Goal: Register for event/course

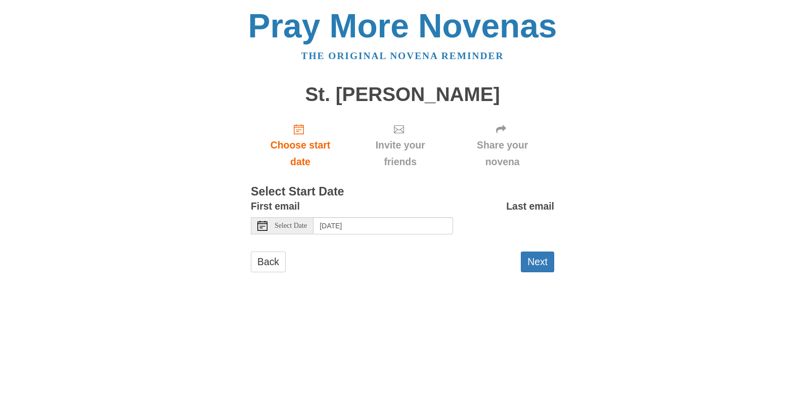
click at [262, 229] on icon at bounding box center [262, 226] width 10 height 10
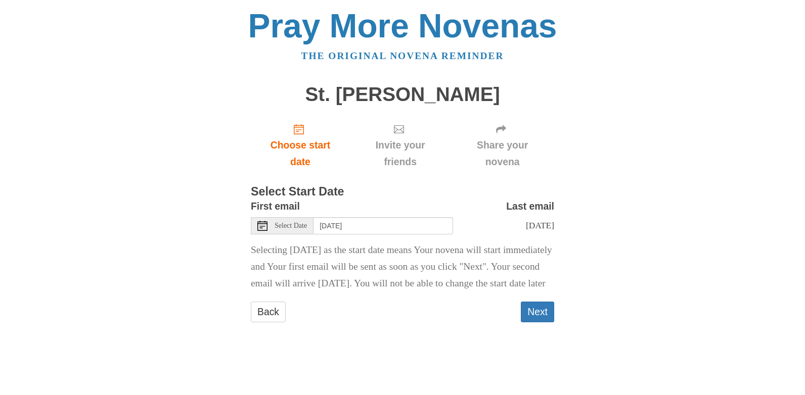
click at [265, 227] on icon at bounding box center [262, 226] width 10 height 10
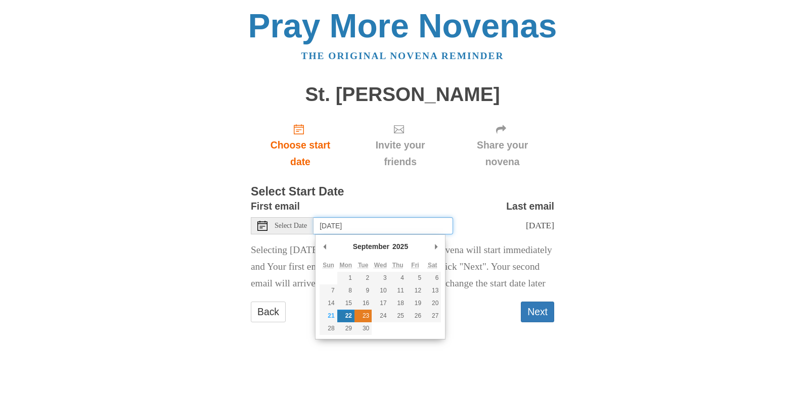
type input "Tuesday, September 23rd"
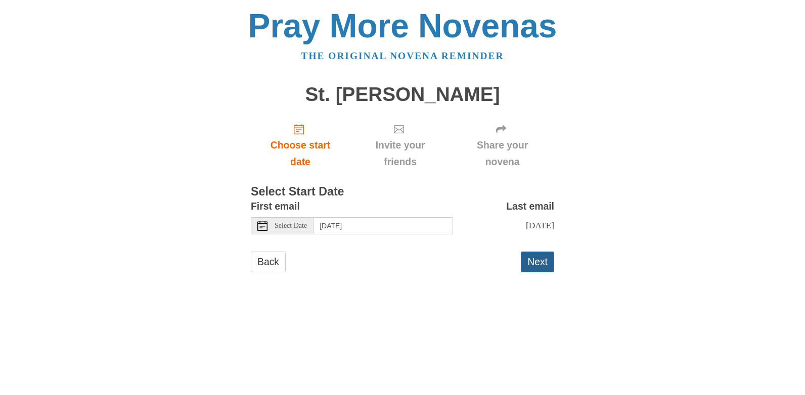
click at [541, 262] on button "Next" at bounding box center [537, 262] width 33 height 21
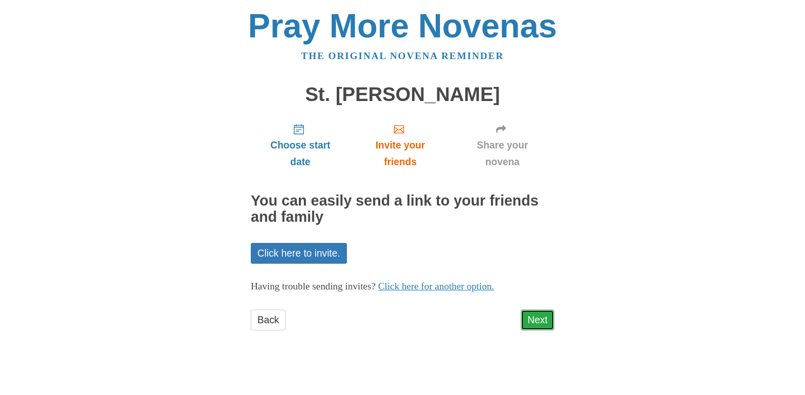
click at [541, 321] on link "Next" at bounding box center [537, 320] width 33 height 21
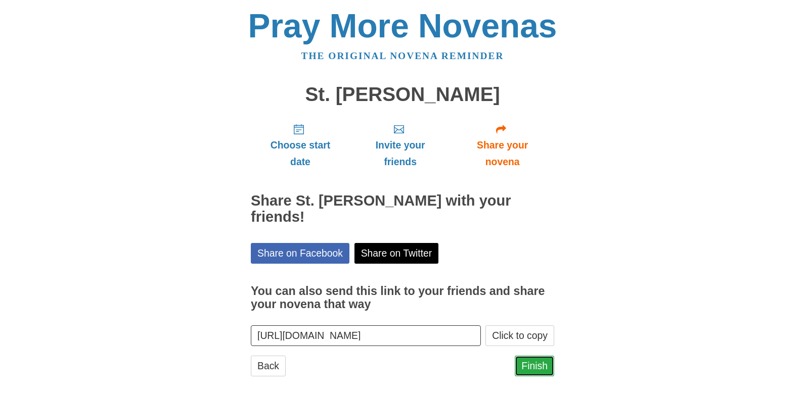
click at [539, 356] on link "Finish" at bounding box center [534, 366] width 39 height 21
